Goal: Information Seeking & Learning: Learn about a topic

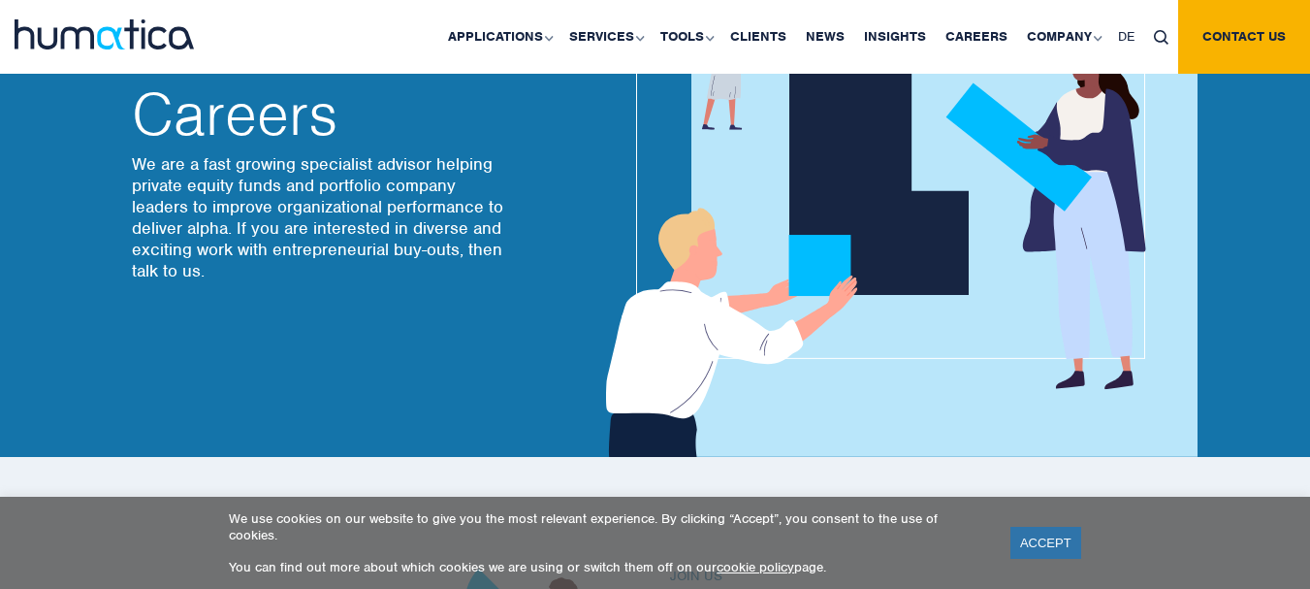
scroll to position [582, 0]
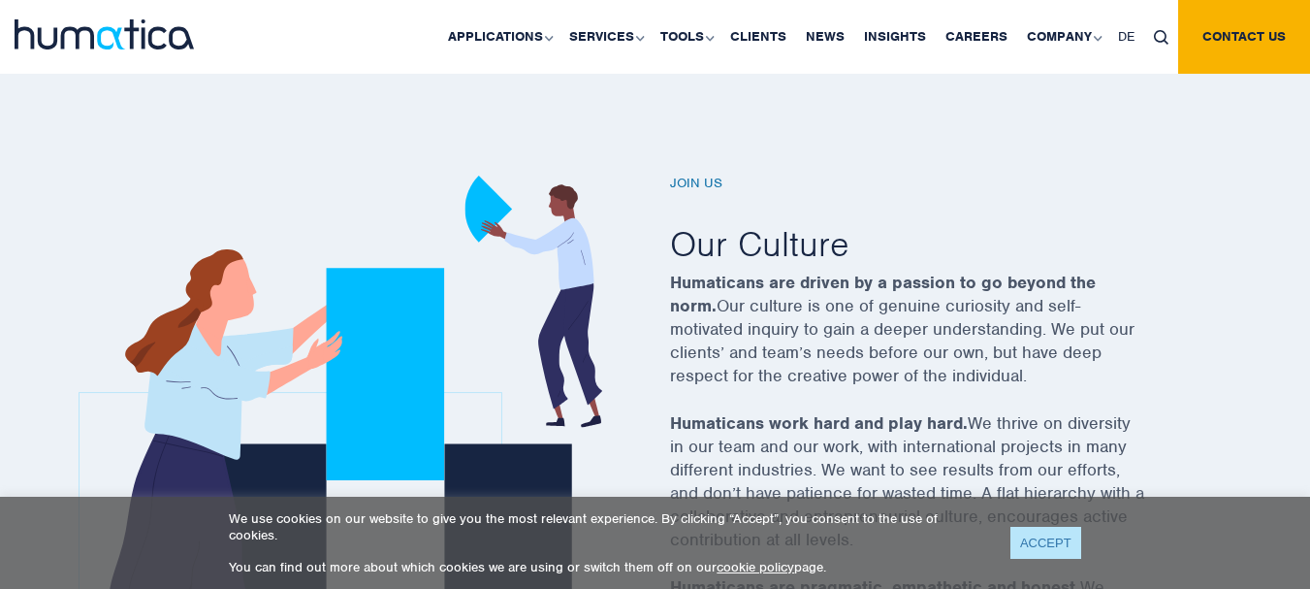
click at [1054, 538] on link "ACCEPT" at bounding box center [1045, 542] width 71 height 32
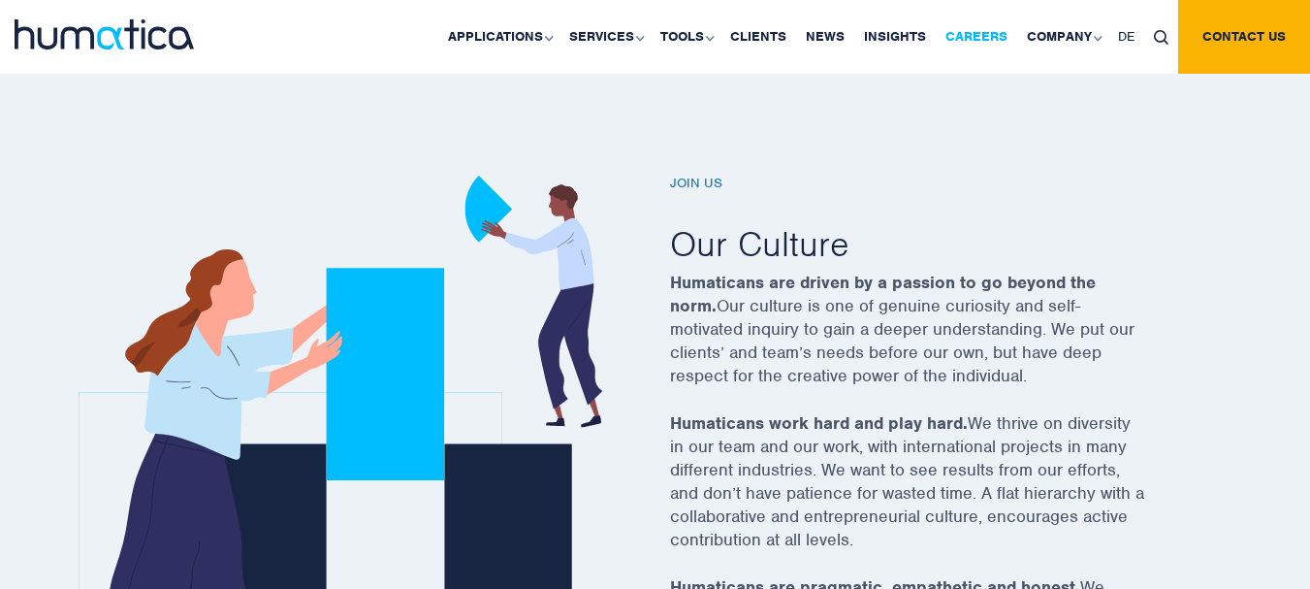
click at [1002, 30] on link "Careers" at bounding box center [976, 37] width 81 height 74
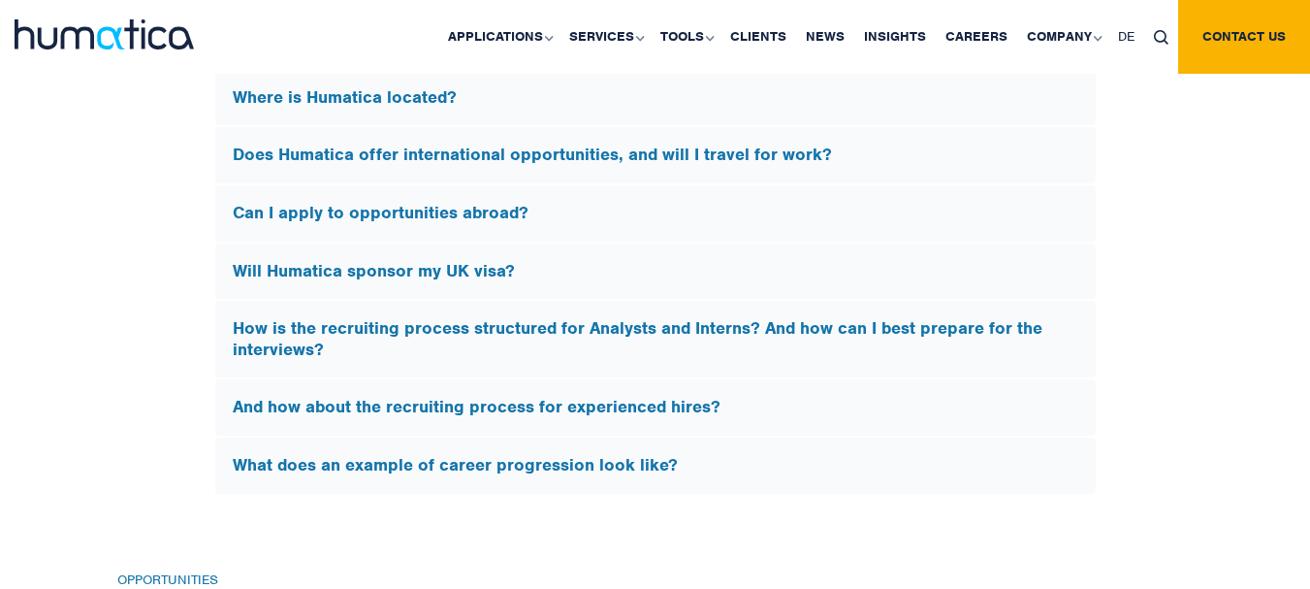
scroll to position [6011, 0]
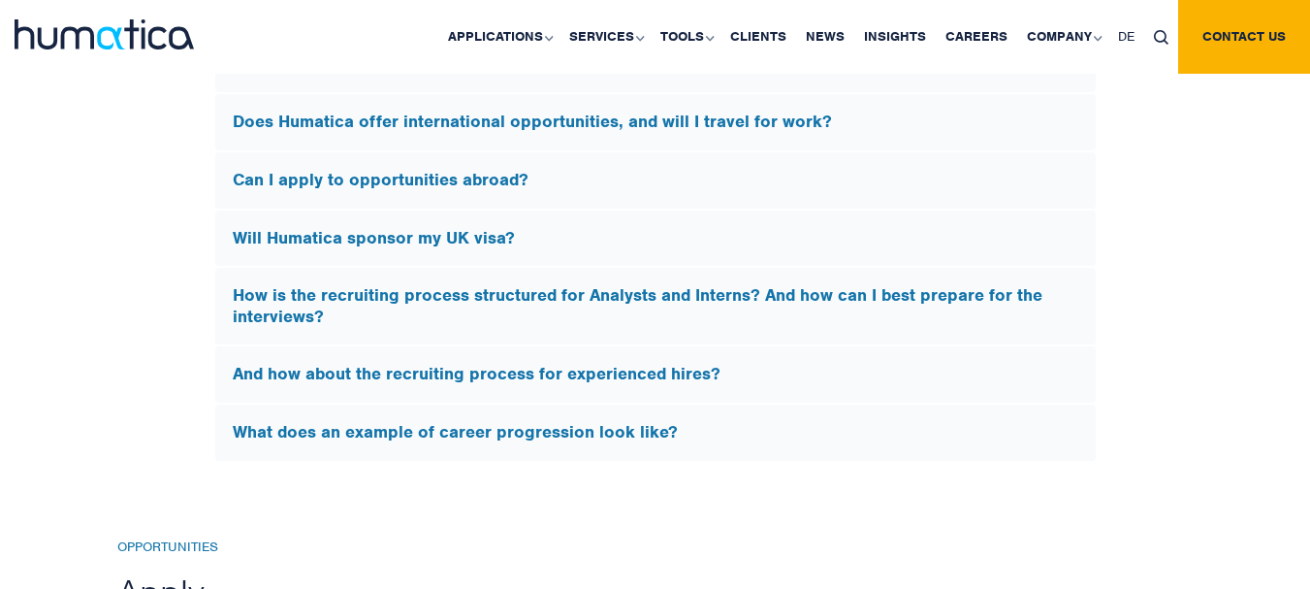
click at [281, 235] on h5 "Will Humatica sponsor my UK visa?" at bounding box center [655, 238] width 845 height 21
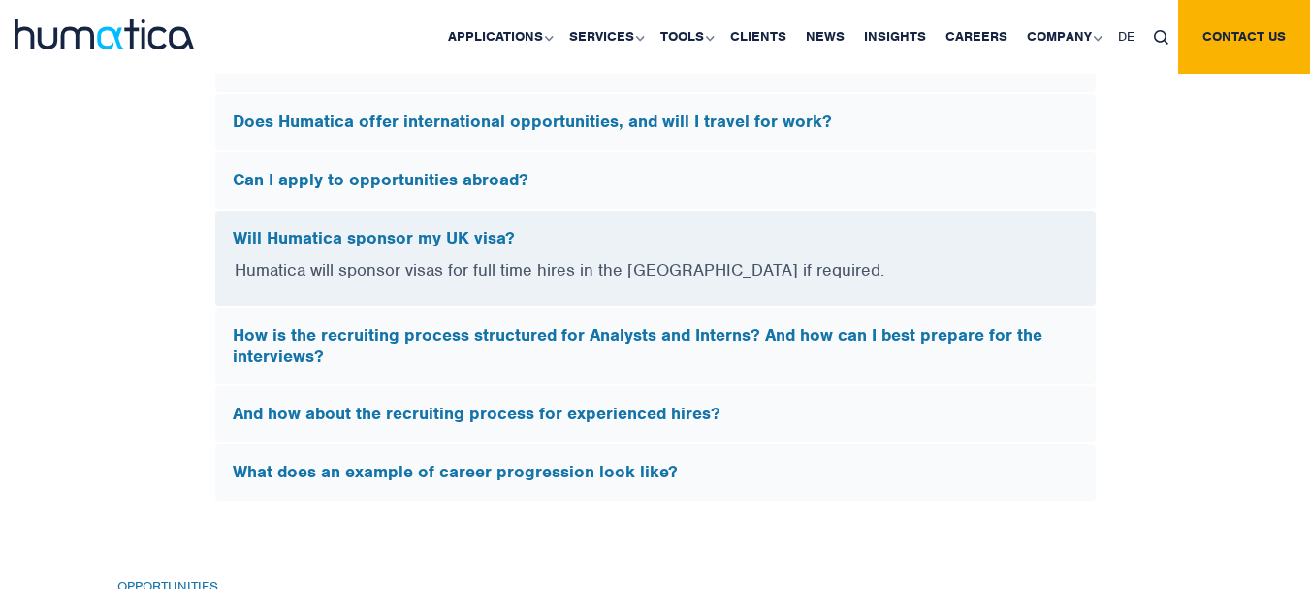
scroll to position [5617, 0]
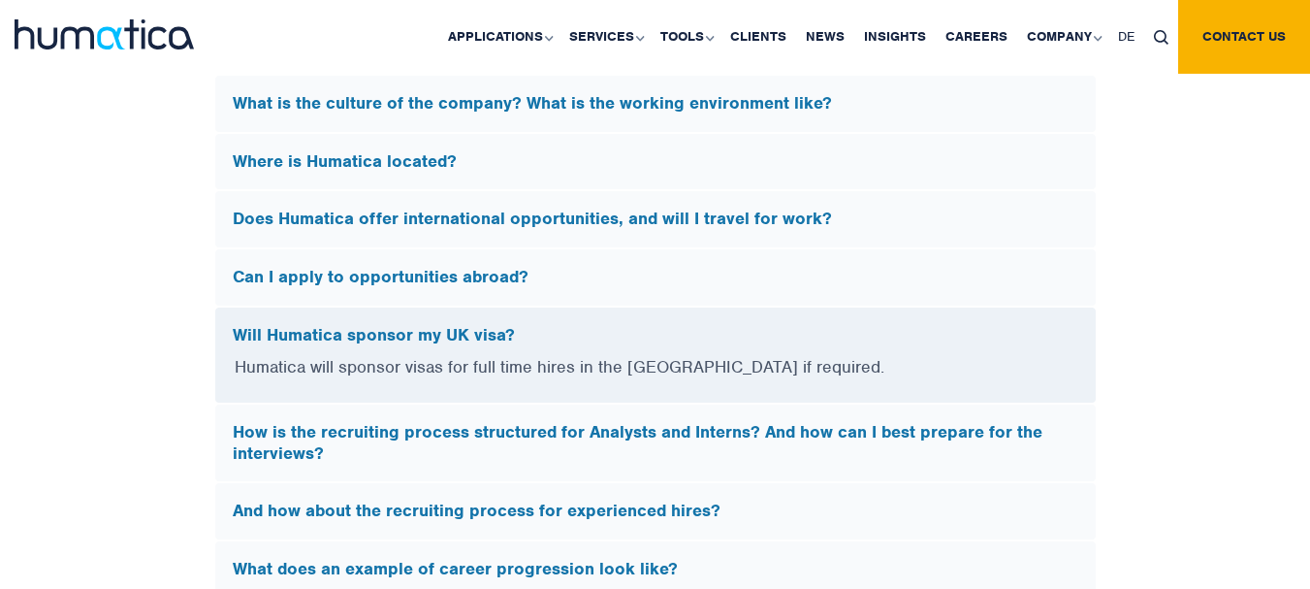
click at [521, 221] on h5 "Does Humatica offer international opportunities, and will I travel for work?" at bounding box center [655, 218] width 845 height 21
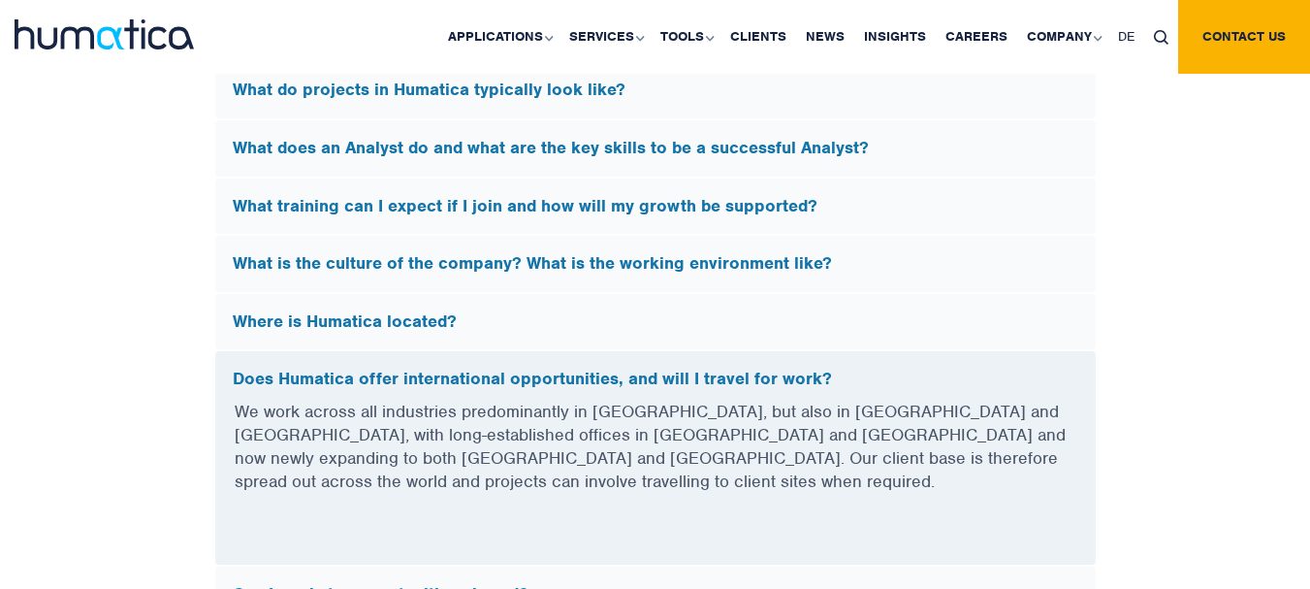
scroll to position [5423, 0]
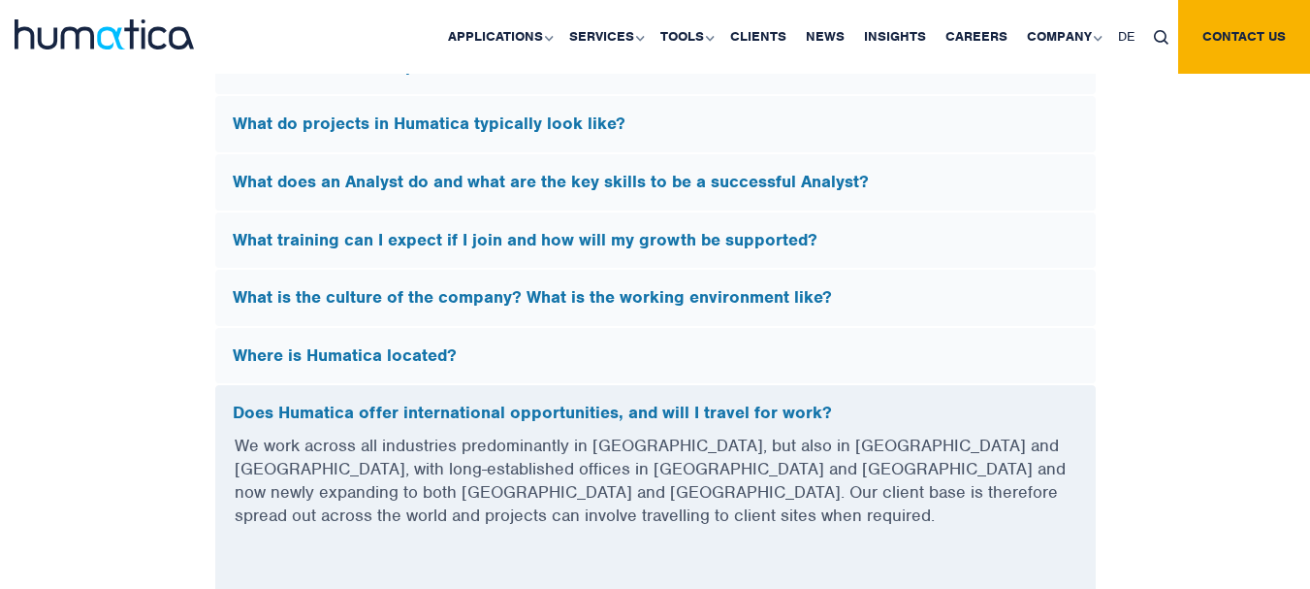
click at [413, 245] on h5 "What training can I expect if I join and how will my growth be supported?" at bounding box center [655, 240] width 845 height 21
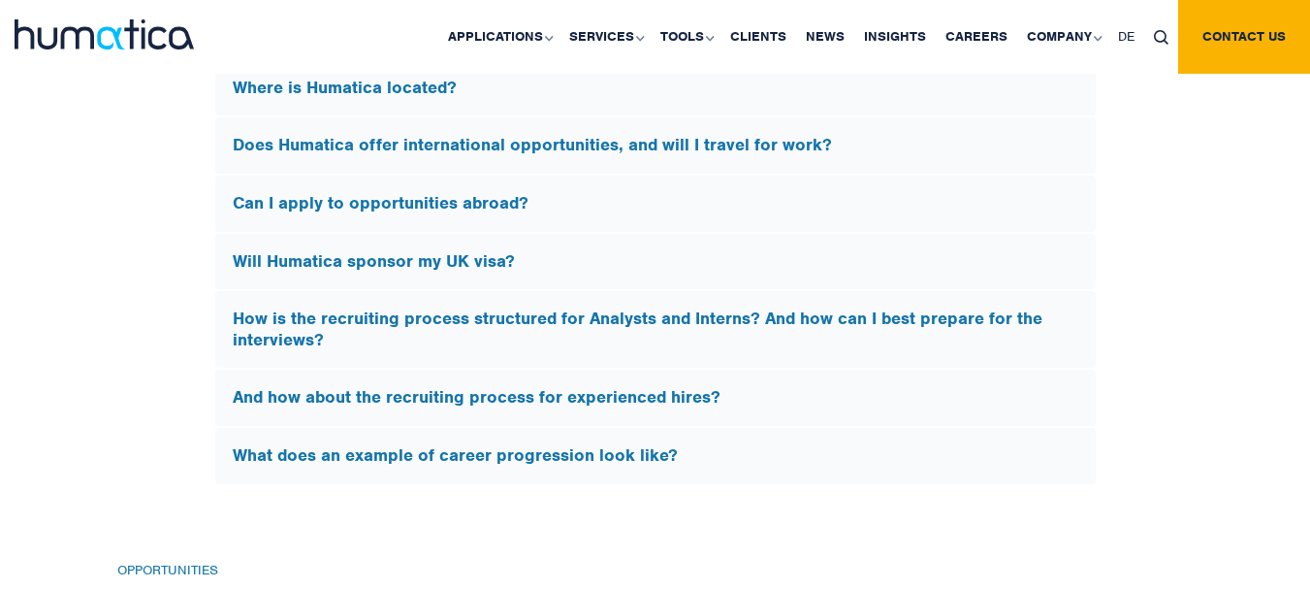
scroll to position [6295, 0]
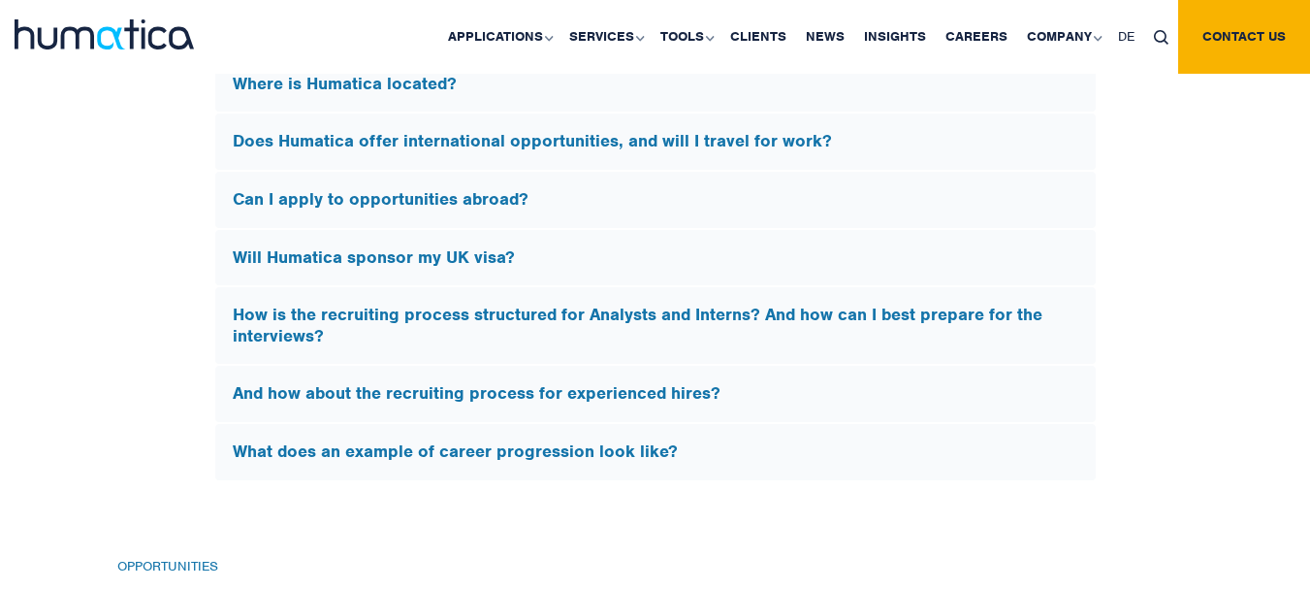
click at [473, 313] on h5 "How is the recruiting process structured for Analysts and Interns? And how can …" at bounding box center [655, 325] width 845 height 42
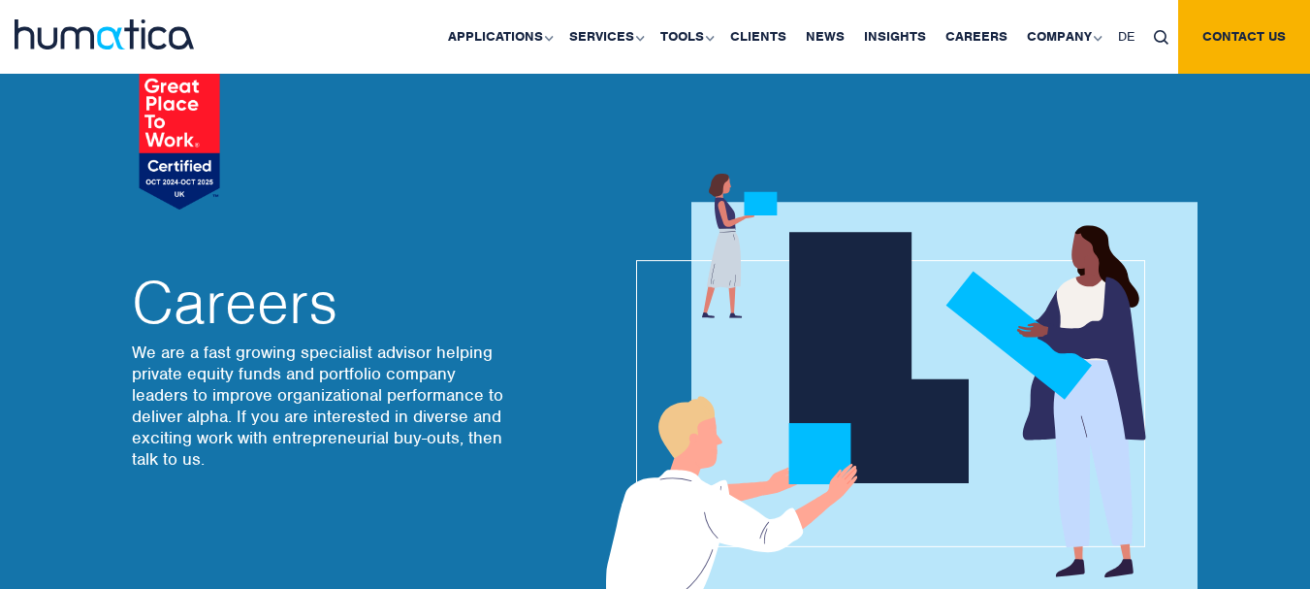
scroll to position [0, 0]
